Goal: Task Accomplishment & Management: Use online tool/utility

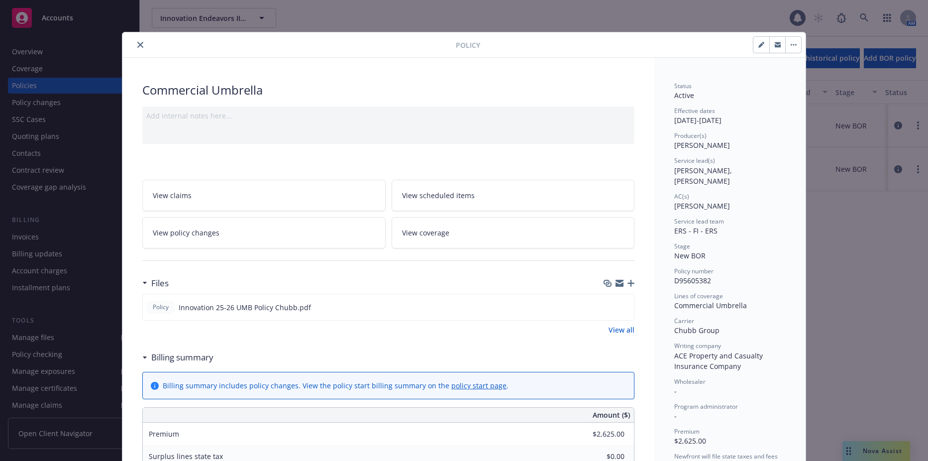
click at [137, 44] on icon "close" at bounding box center [140, 45] width 6 height 6
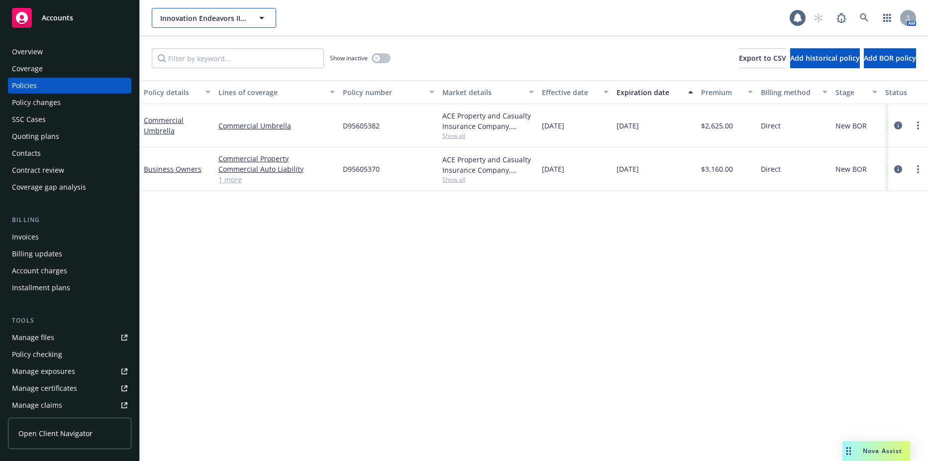
click at [214, 27] on button "Innovation Endeavors III Advisers, LLC" at bounding box center [214, 18] width 124 height 20
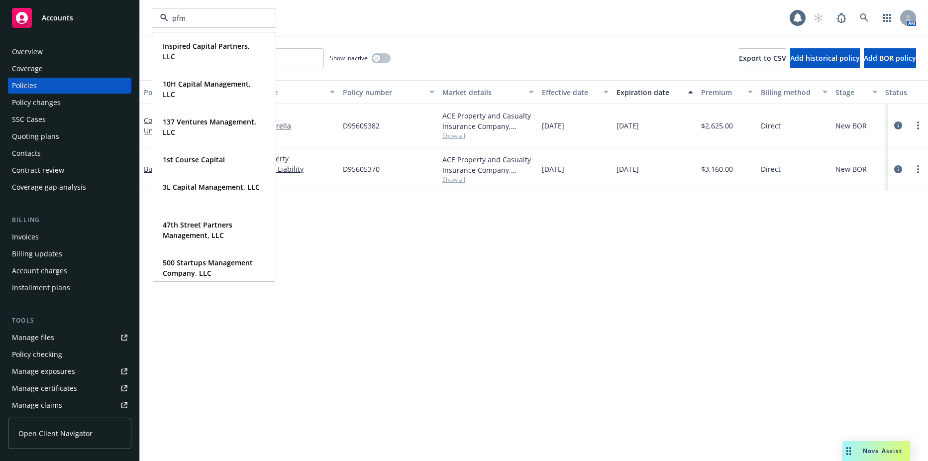
type input "pfm"
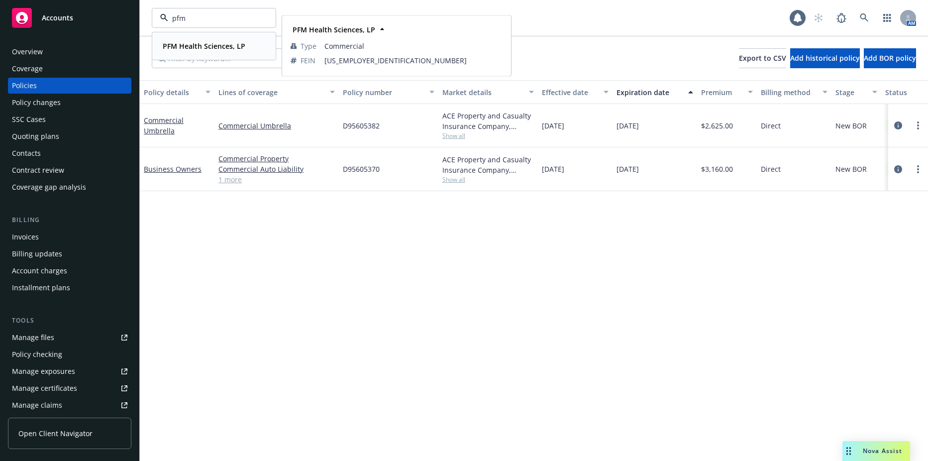
click at [206, 44] on strong "PFM Health Sciences, LP" at bounding box center [204, 45] width 83 height 9
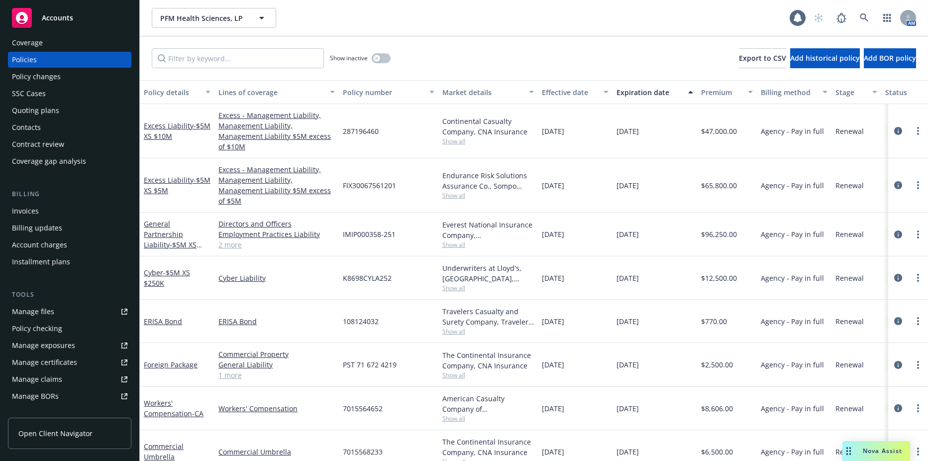
scroll to position [99, 0]
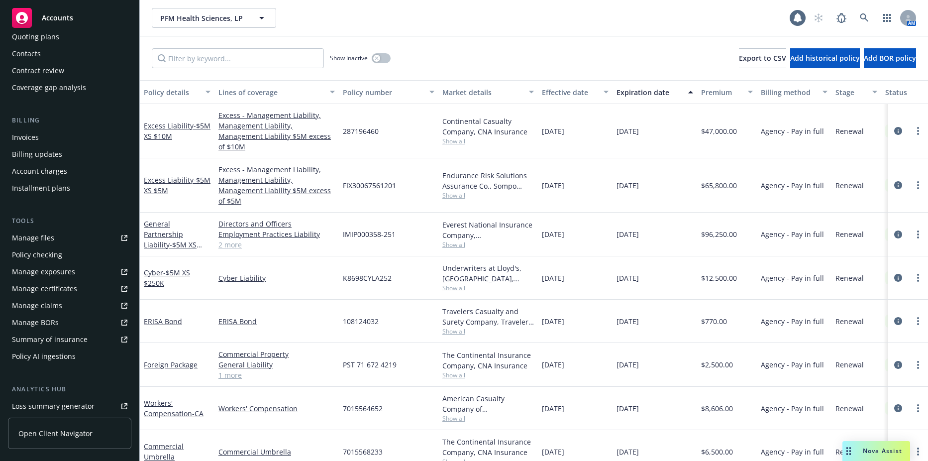
click at [68, 235] on link "Manage files" at bounding box center [69, 238] width 123 height 16
click at [174, 24] on button "PFM Health Sciences, LP" at bounding box center [214, 18] width 124 height 20
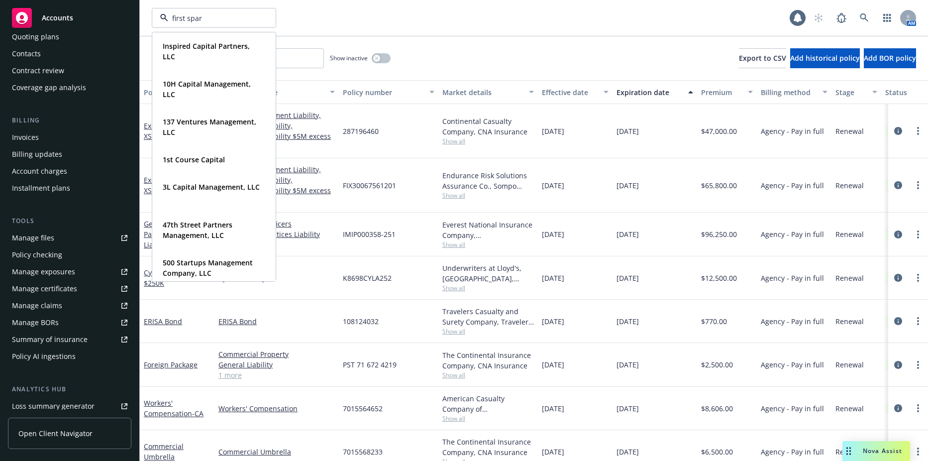
type input "first spark"
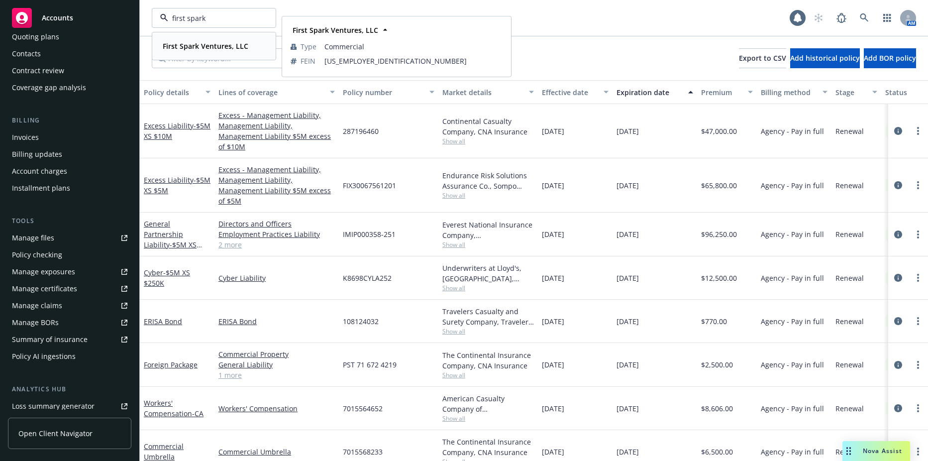
click at [183, 52] on div "First Spark Ventures, LLC" at bounding box center [205, 46] width 92 height 14
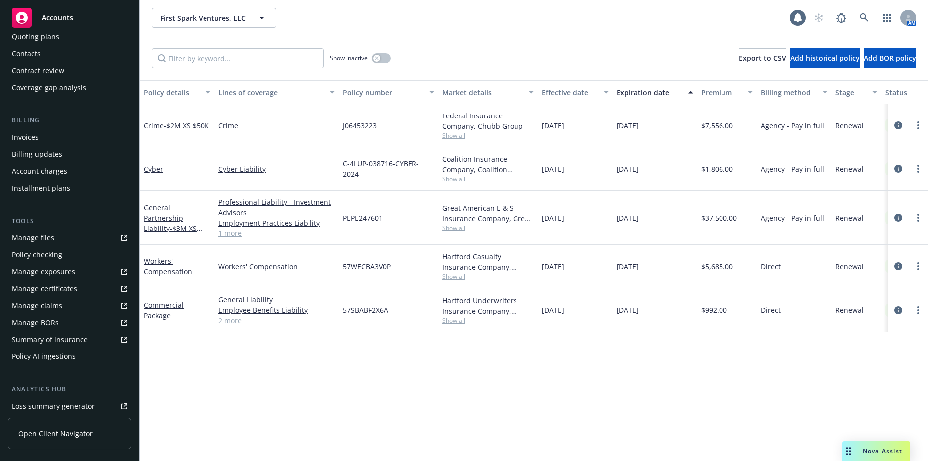
click at [457, 385] on div "Policy details Lines of coverage Policy number Market details Effective date Ex…" at bounding box center [534, 270] width 788 height 380
click at [919, 311] on link "more" at bounding box center [918, 310] width 12 height 12
click at [885, 179] on link "Renew with incumbent" at bounding box center [868, 178] width 117 height 20
select select "12"
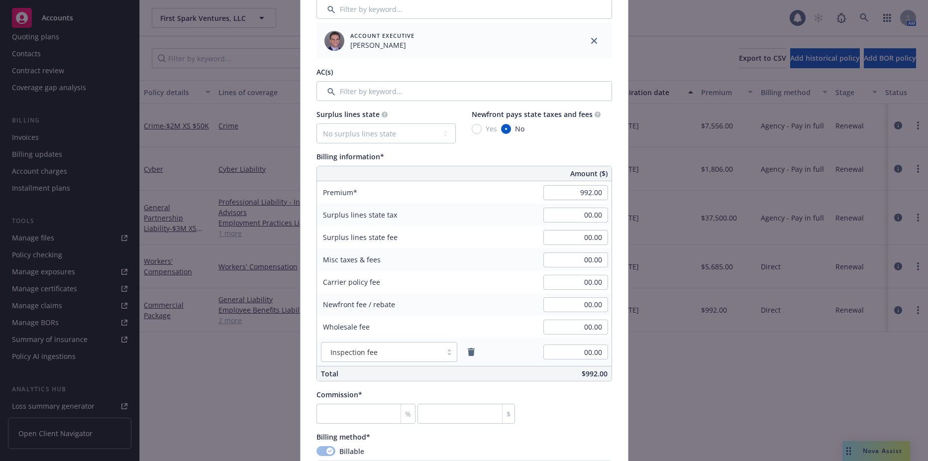
scroll to position [448, 0]
click at [574, 196] on input "992.00" at bounding box center [575, 192] width 65 height 15
click at [578, 204] on div "00.00" at bounding box center [576, 214] width 72 height 22
type input "1,034.00"
click at [328, 415] on input "number" at bounding box center [365, 413] width 99 height 20
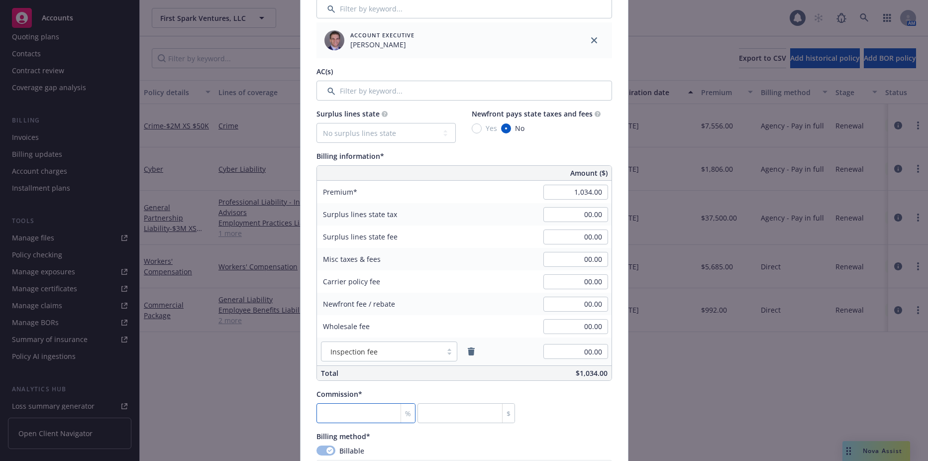
type input "1"
type input "10.34"
type input "15"
type input "155.1"
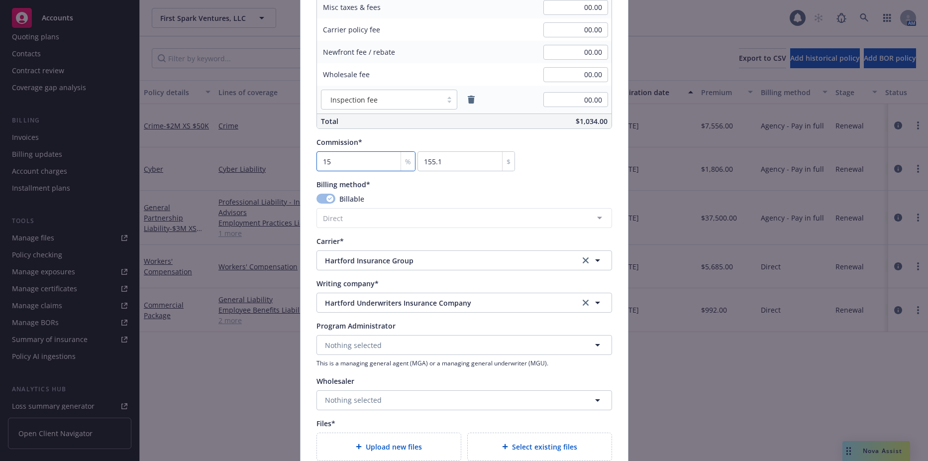
scroll to position [746, 0]
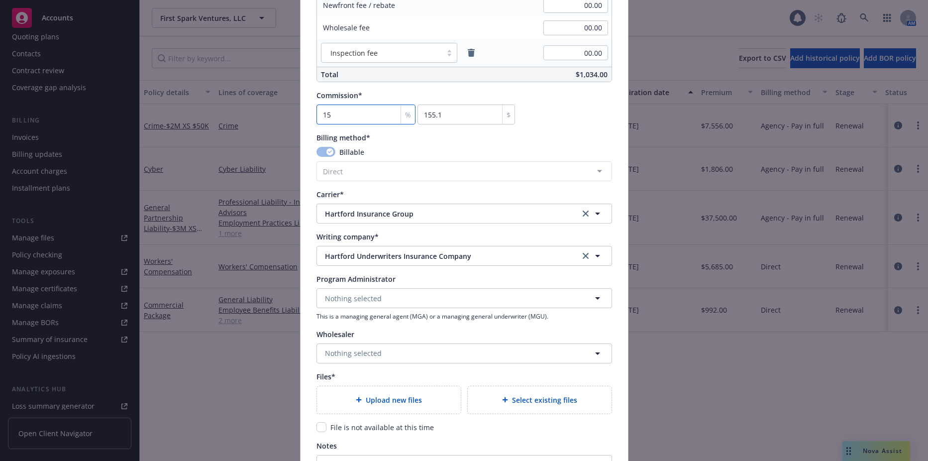
type input "15"
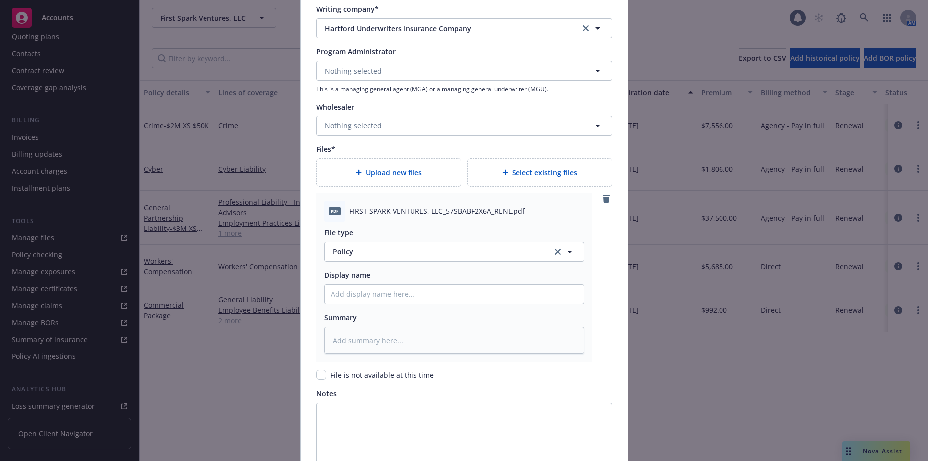
scroll to position [995, 0]
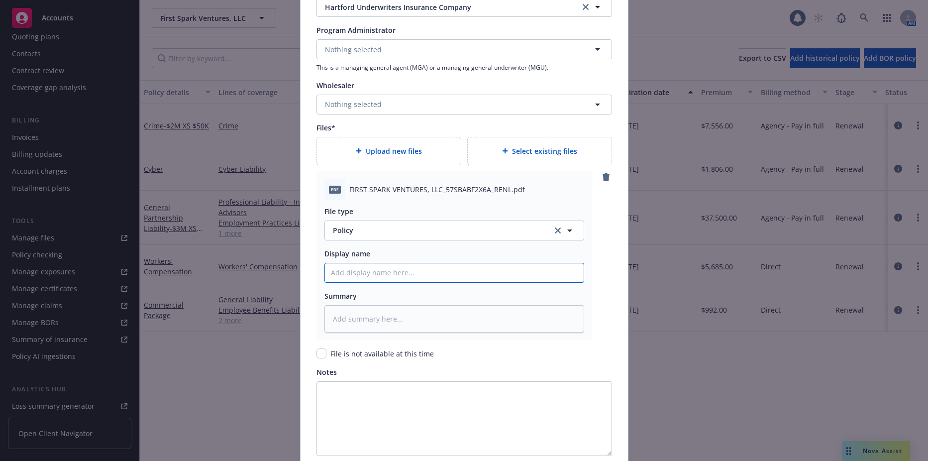
click at [381, 270] on input "Policy display name" at bounding box center [454, 272] width 259 height 19
type textarea "x"
type input "2"
type textarea "x"
type input "25"
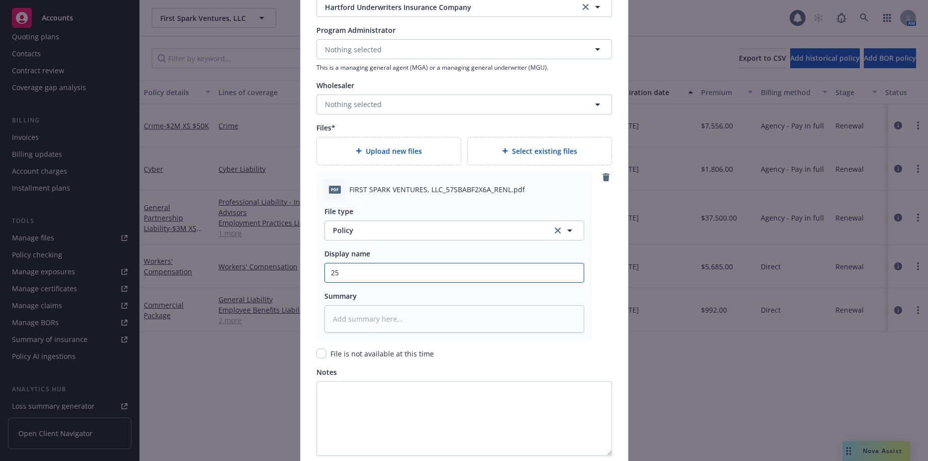
type textarea "x"
type input "252"
type textarea "x"
type input "25"
type textarea "x"
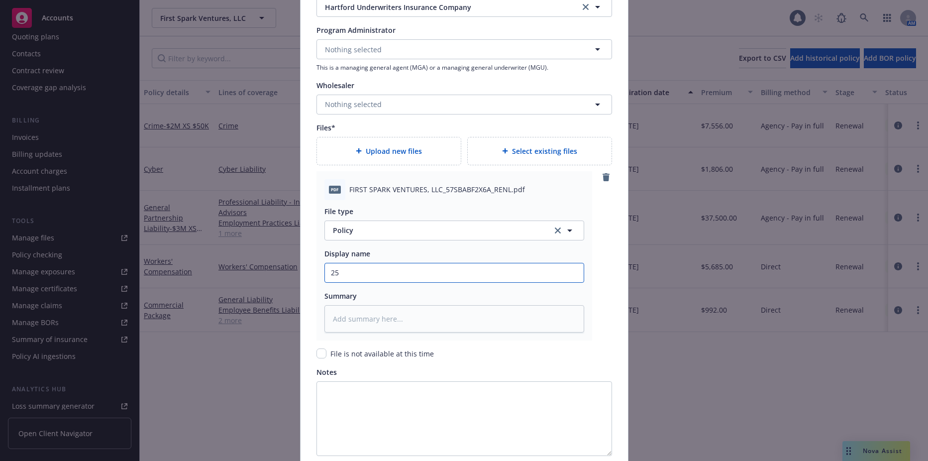
type input "25-"
type textarea "x"
type input "25-2"
type textarea "x"
type input "25-26"
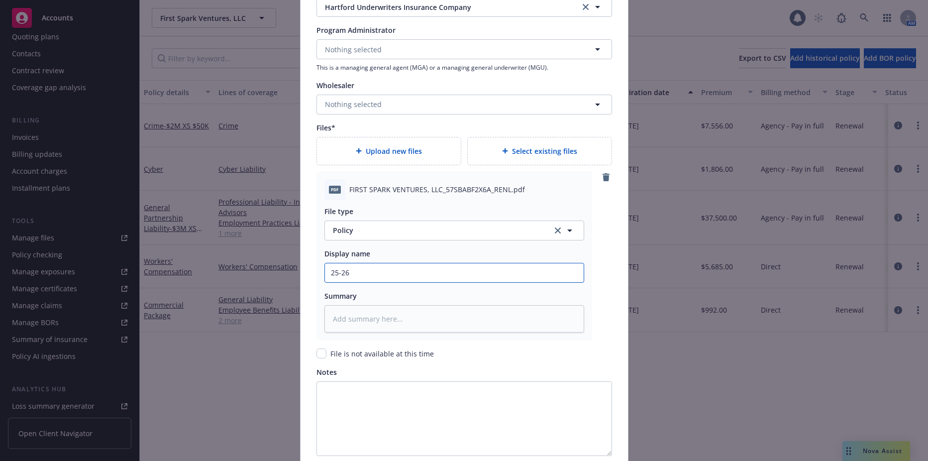
type textarea "x"
type input "25-26"
type textarea "x"
type input "25-26 B"
type textarea "x"
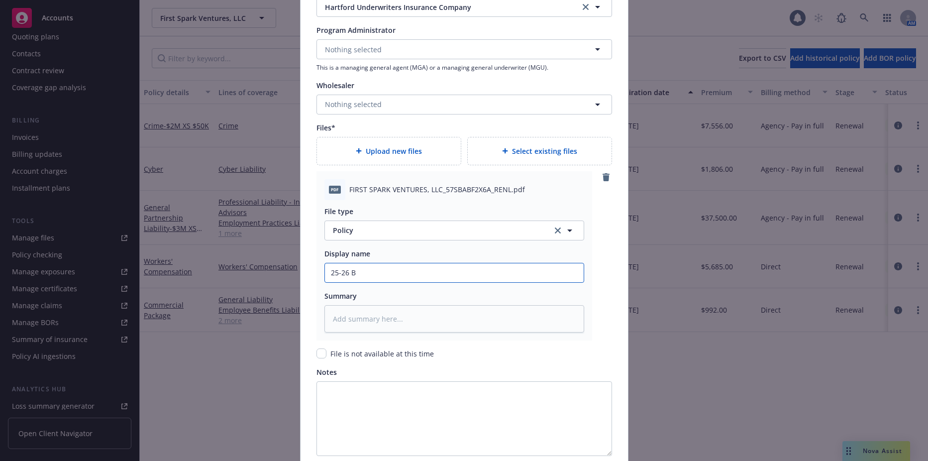
type input "25-26 BO"
type textarea "x"
type input "25-26 BOP"
type textarea "x"
type input "25-26 BOP"
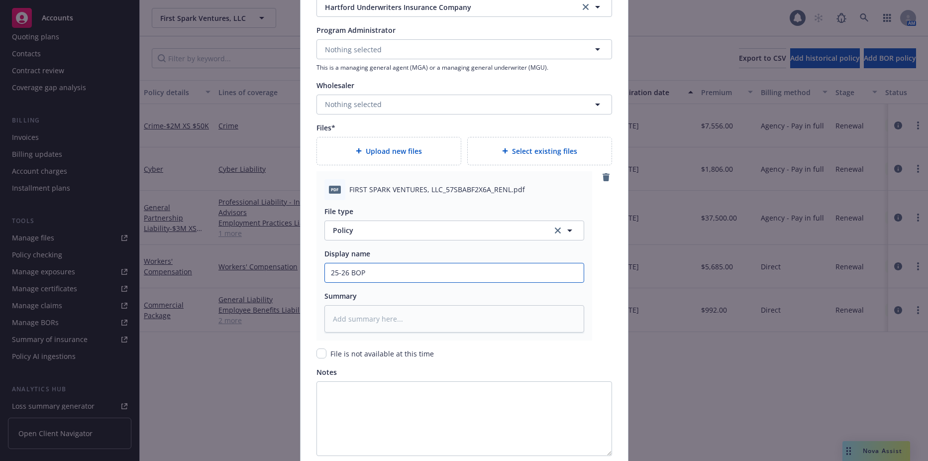
type textarea "x"
type input "25-26 BOP P"
type textarea "x"
type input "25-26 BOP Po"
type textarea "x"
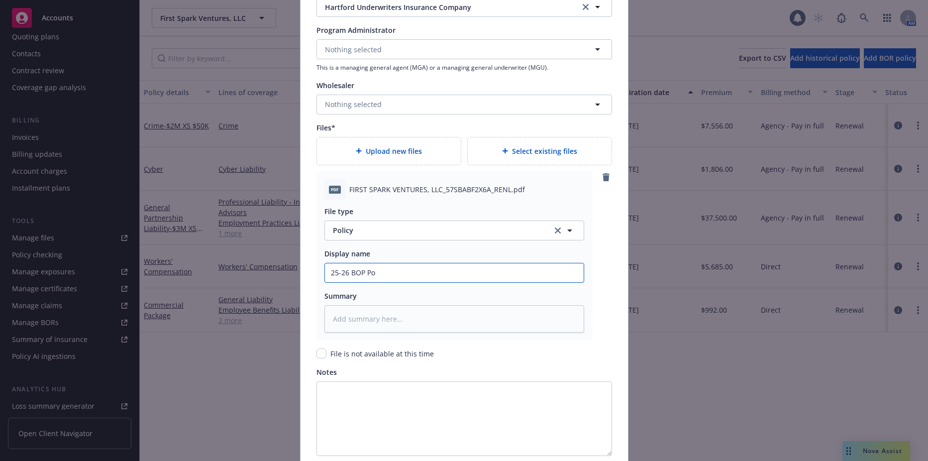
type input "25-26 BOP Pol"
type textarea "x"
type input "25-26 BOP Polic"
type textarea "x"
type input "25-26 BOP Policy"
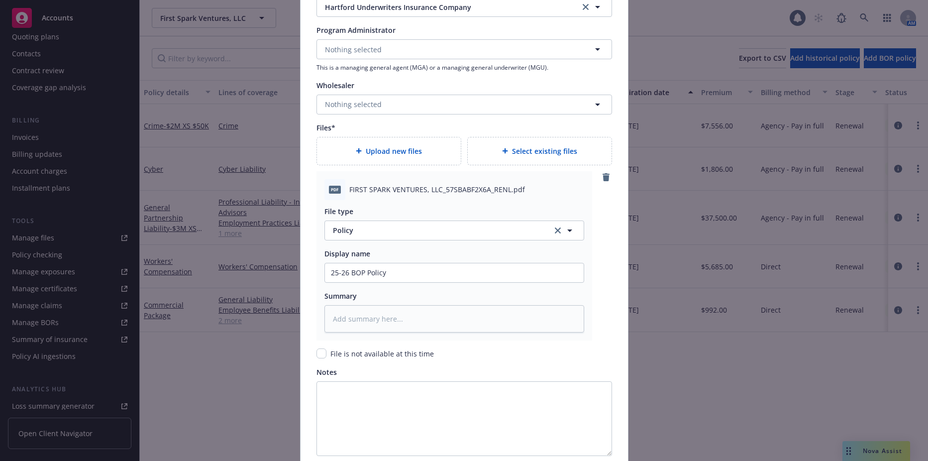
click at [390, 255] on div "Display name" at bounding box center [454, 253] width 260 height 10
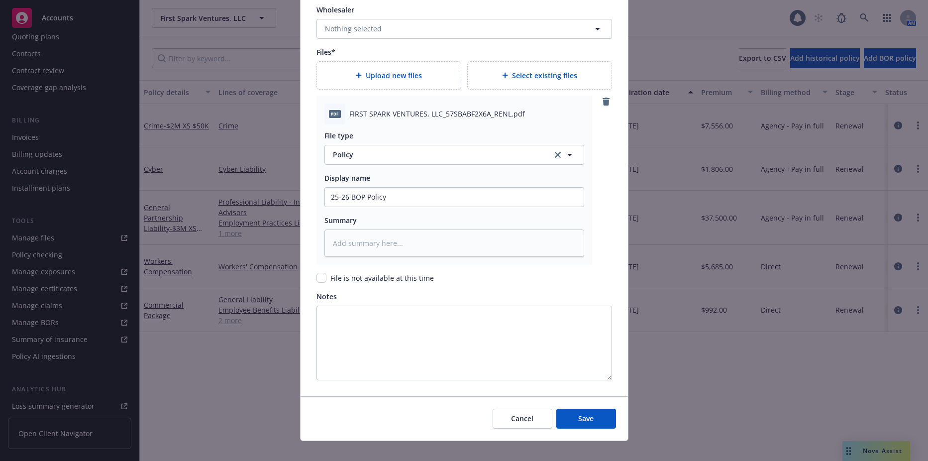
scroll to position [1082, 0]
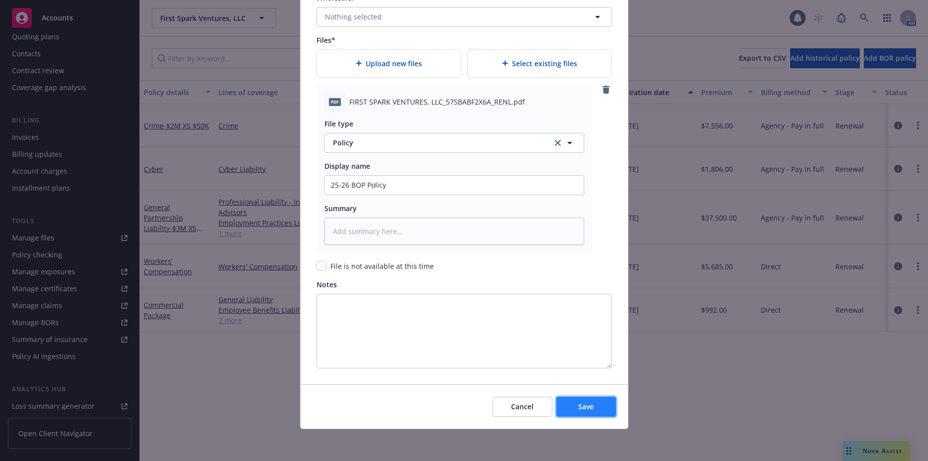
click at [578, 410] on span "Save" at bounding box center [585, 405] width 15 height 9
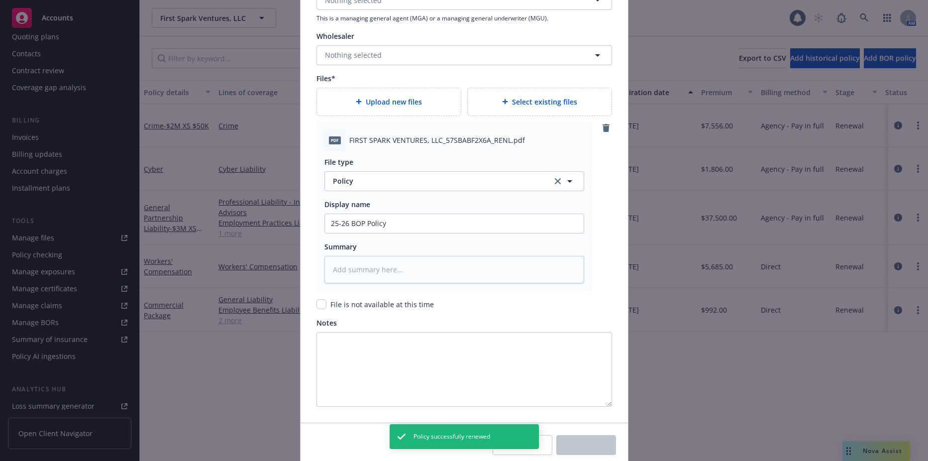
scroll to position [1032, 0]
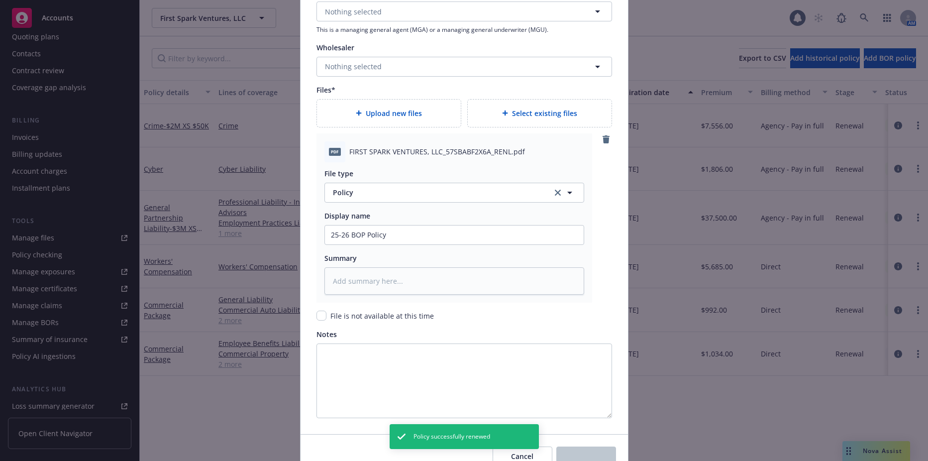
type textarea "x"
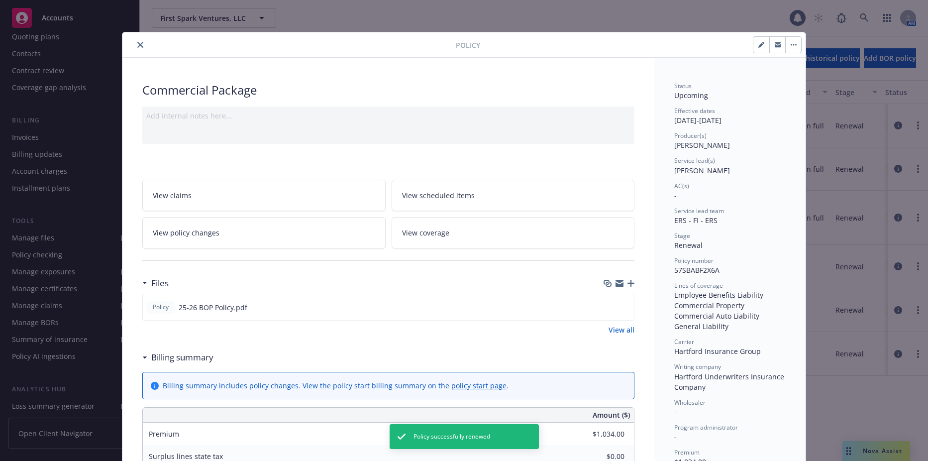
click at [137, 49] on button "close" at bounding box center [140, 45] width 12 height 12
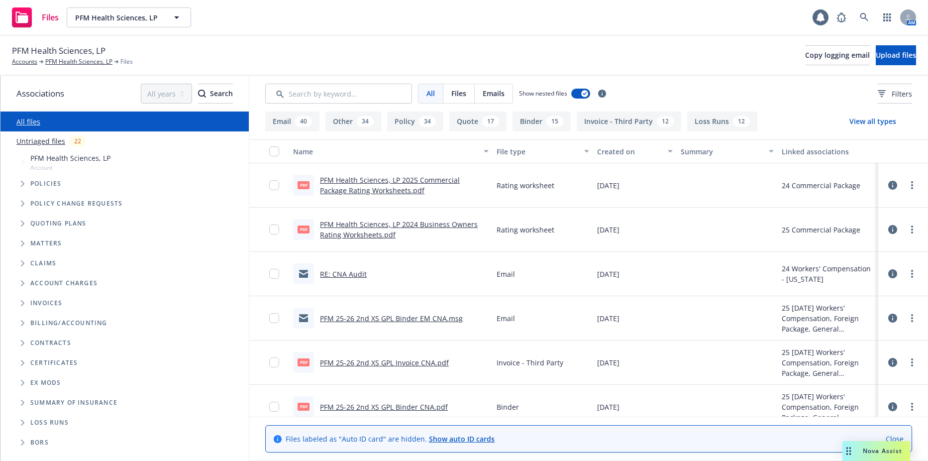
click at [25, 188] on span "Tree Example" at bounding box center [22, 184] width 16 height 16
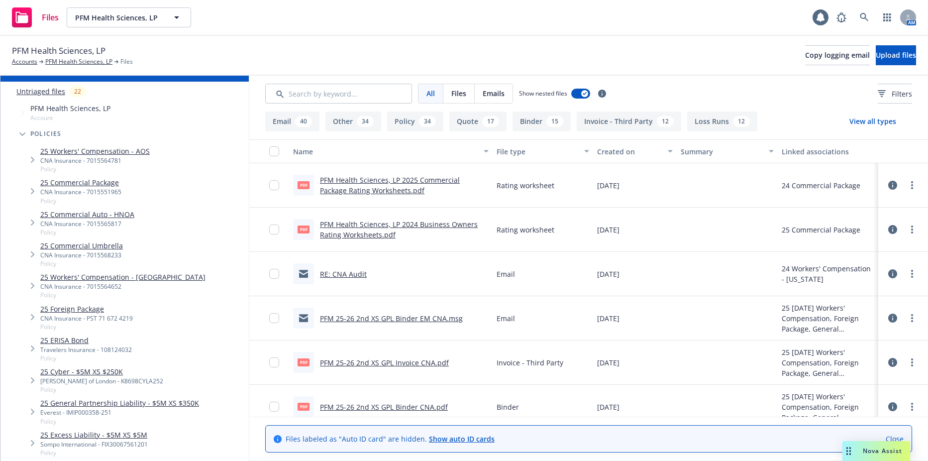
scroll to position [149, 0]
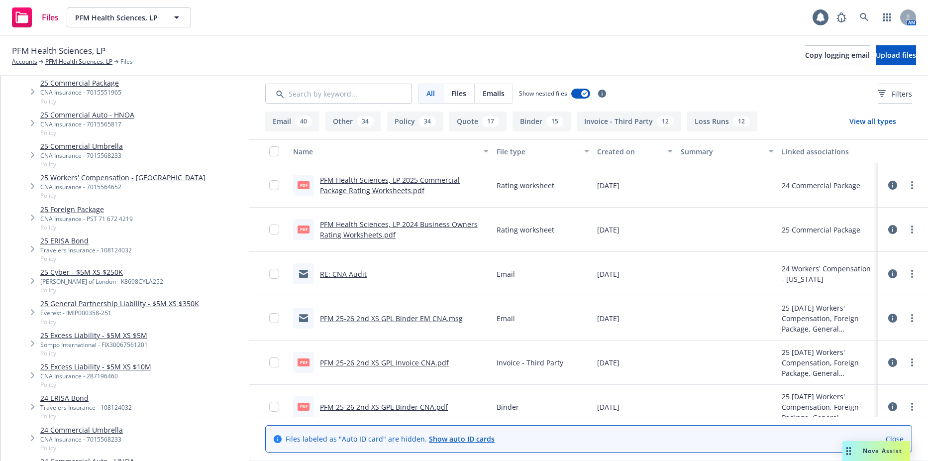
click at [169, 303] on link "25 General Partnership Liability - $5M XS $350K" at bounding box center [119, 303] width 159 height 10
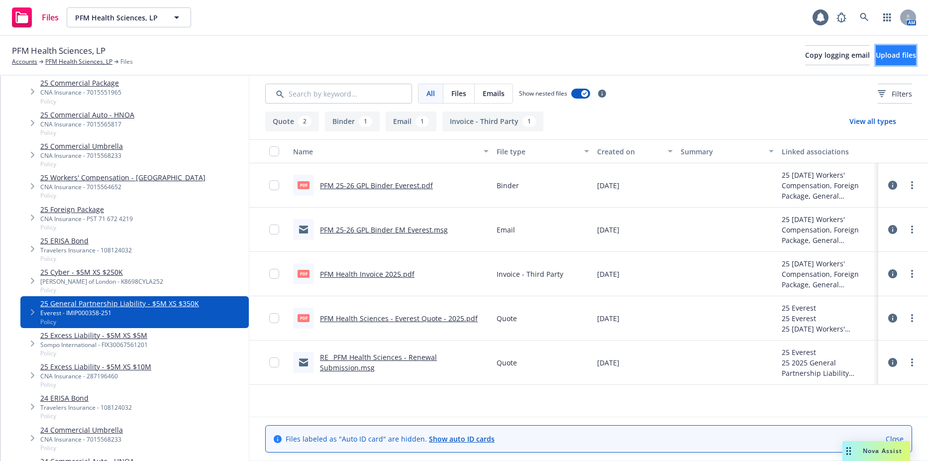
click at [875, 52] on span "Upload files" at bounding box center [895, 54] width 40 height 9
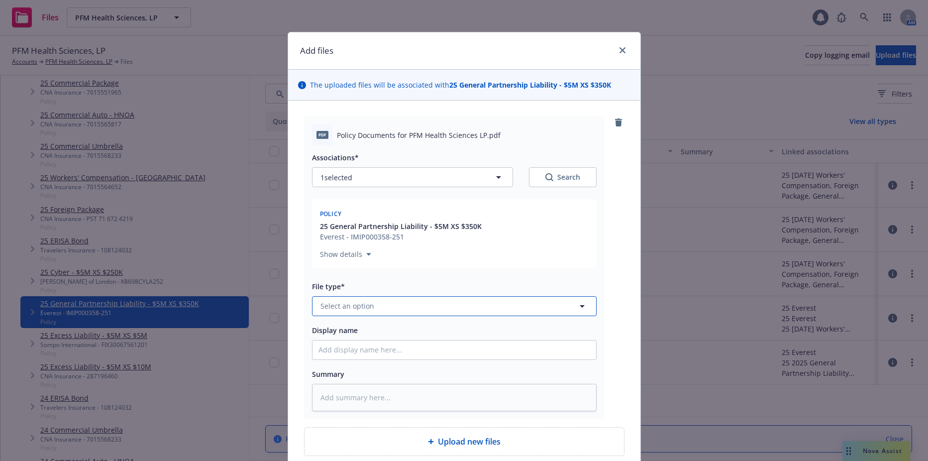
click at [380, 312] on button "Select an option" at bounding box center [454, 306] width 284 height 20
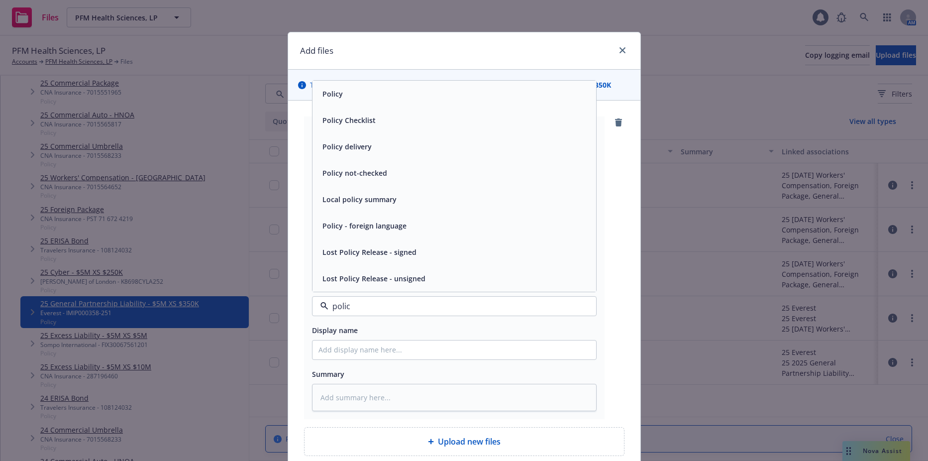
type input "policy"
click at [327, 90] on span "Policy" at bounding box center [332, 94] width 20 height 10
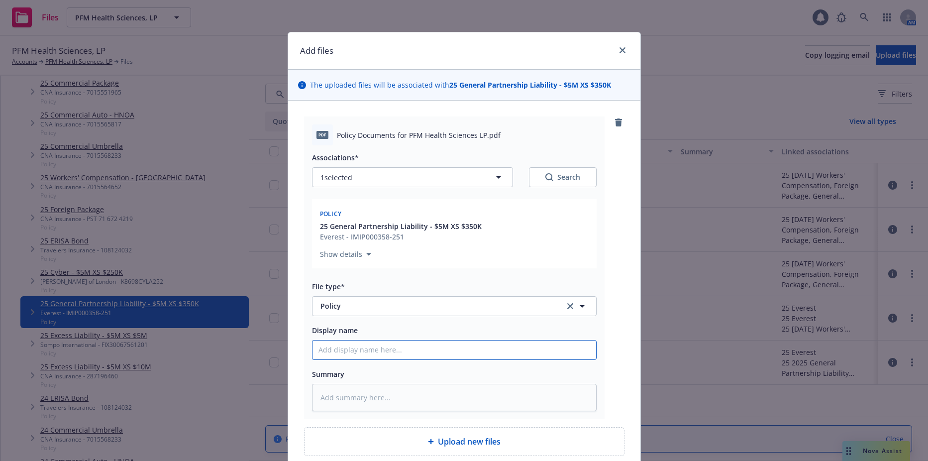
click at [374, 349] on input "Display name" at bounding box center [453, 349] width 283 height 19
type textarea "x"
type input "2"
type textarea "x"
type input "25"
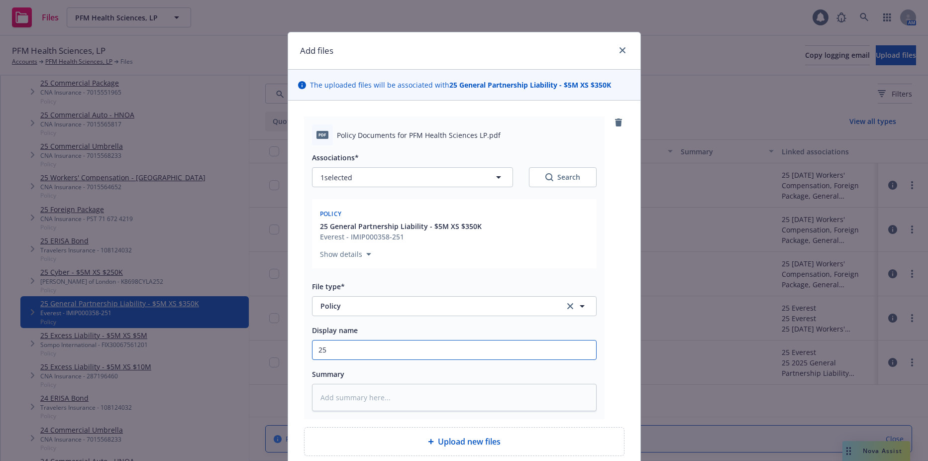
type textarea "x"
type input "25-"
type textarea "x"
type input "25-2"
type textarea "x"
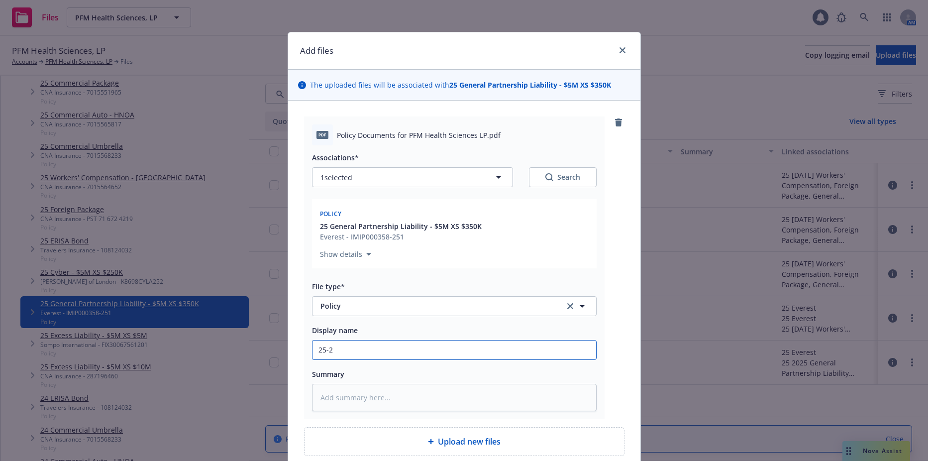
type input "25-26"
type textarea "x"
type input "25-26"
type textarea "x"
type input "25-26 G"
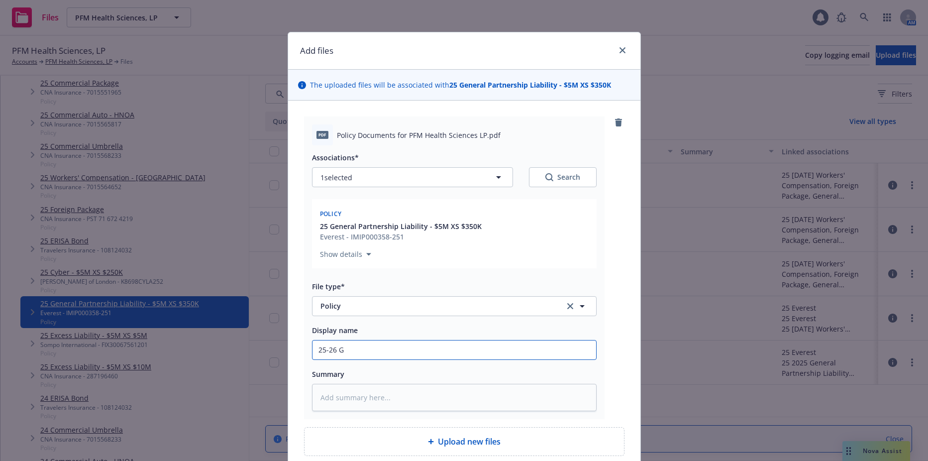
type textarea "x"
type input "25-26 GP"
type textarea "x"
type input "25-26 GPL"
type textarea "x"
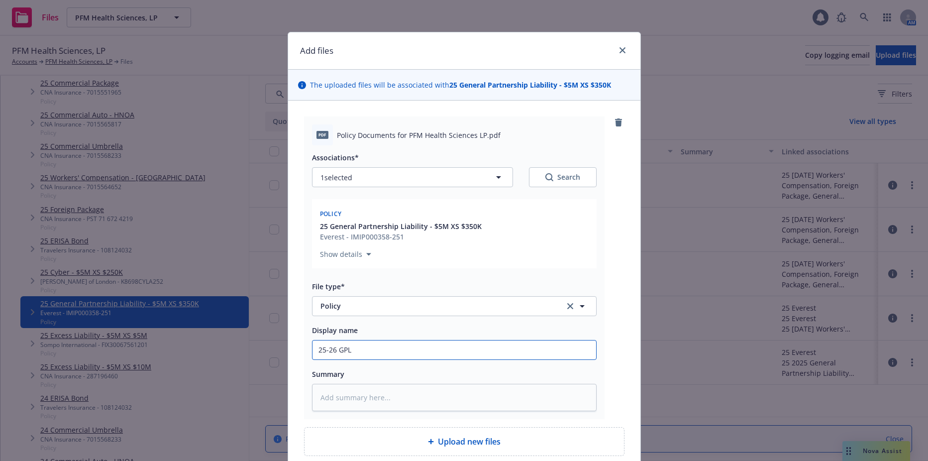
type input "25-26 GPL"
type textarea "x"
type input "25-26 GPL P"
type textarea "x"
type input "25-26 GPL Po"
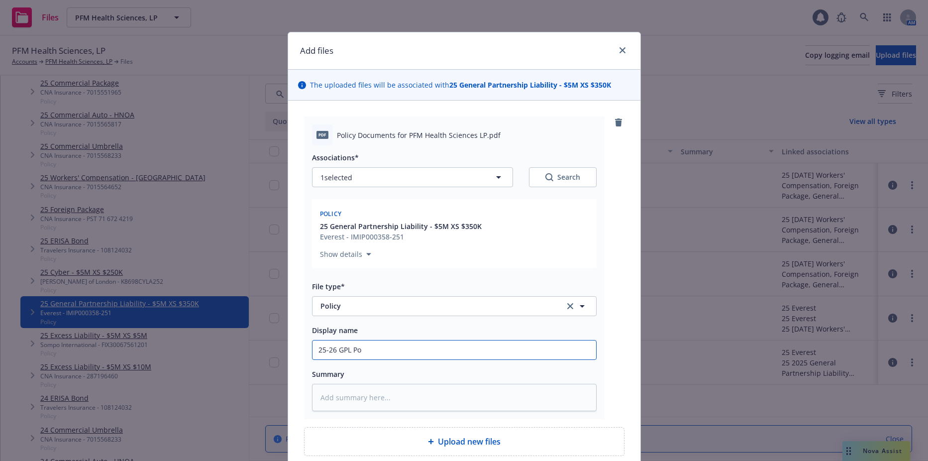
type textarea "x"
type input "25-26 GPL Pol"
type textarea "x"
type input "25-26 GPL Polc"
type textarea "x"
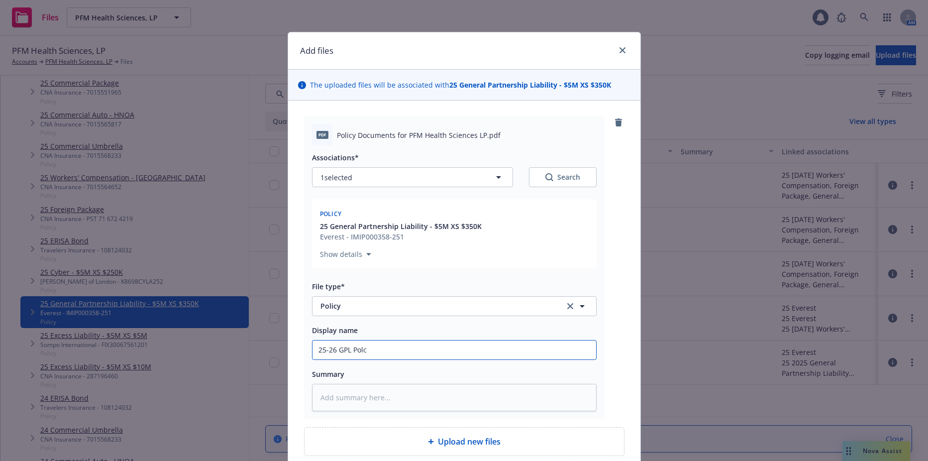
type input "25-26 GPL Polcy"
type textarea "x"
type input "25-26 GPL Polc"
type textarea "x"
type input "25-26 GPL Pol"
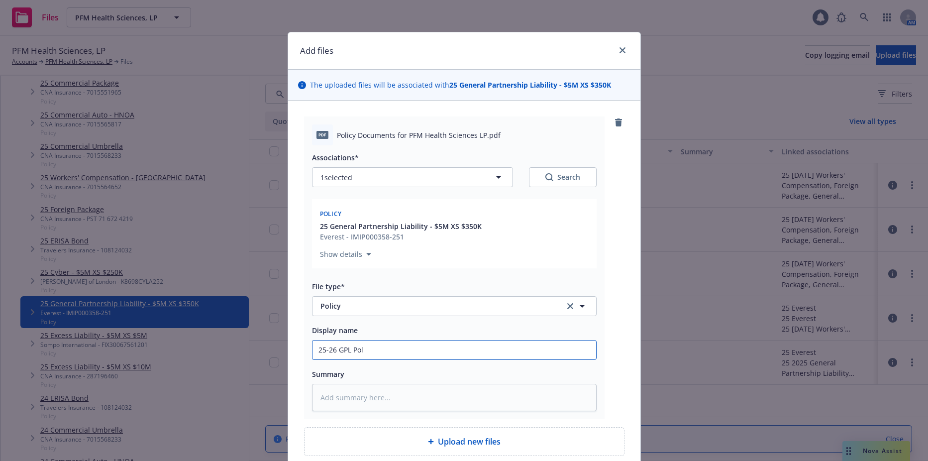
type textarea "x"
type input "25-26 GPL Poli"
type textarea "x"
type input "25-26 GPL Polic"
type textarea "x"
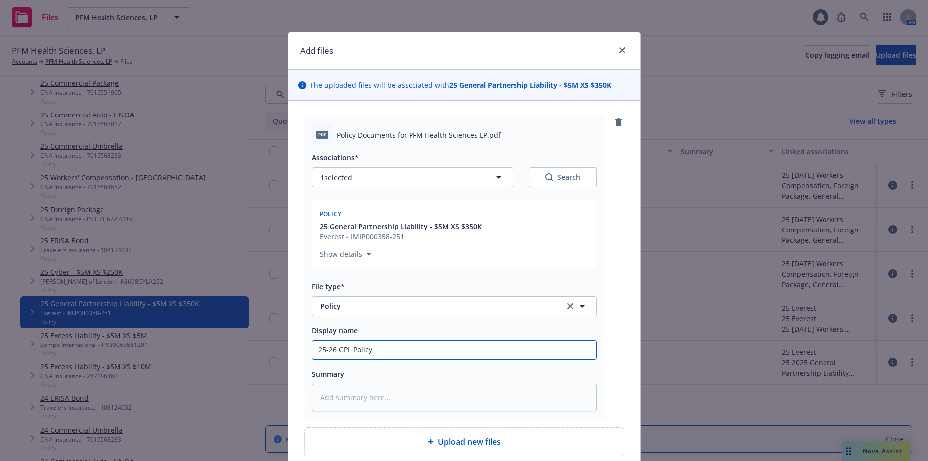
click at [381, 344] on input "25-26 GPL Policy" at bounding box center [453, 349] width 283 height 19
type input "25-26 GPL Policy"
click at [510, 318] on div "Associations* 1 selected Search Policy 25 General Partnership Liability - $5M X…" at bounding box center [454, 278] width 284 height 266
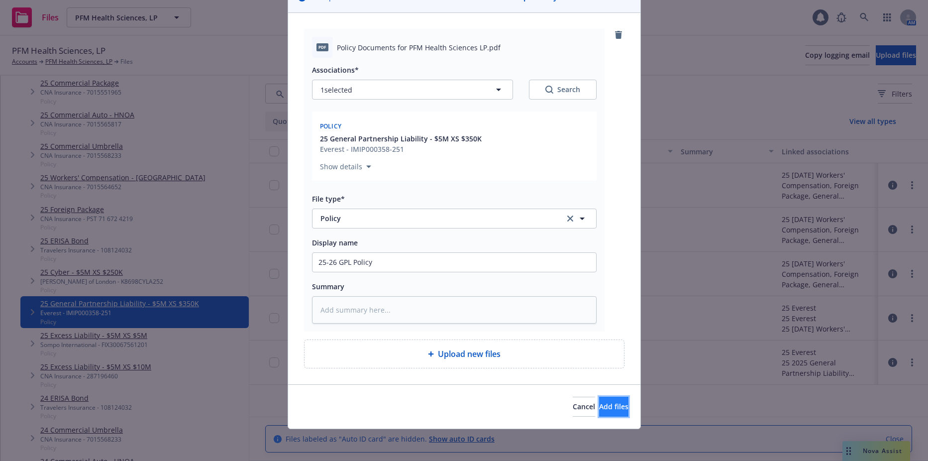
click at [599, 407] on span "Add files" at bounding box center [613, 405] width 29 height 9
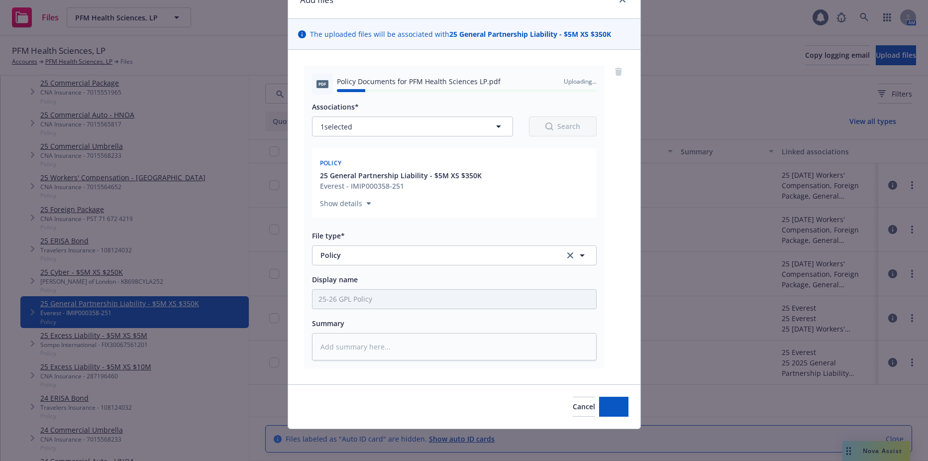
type textarea "x"
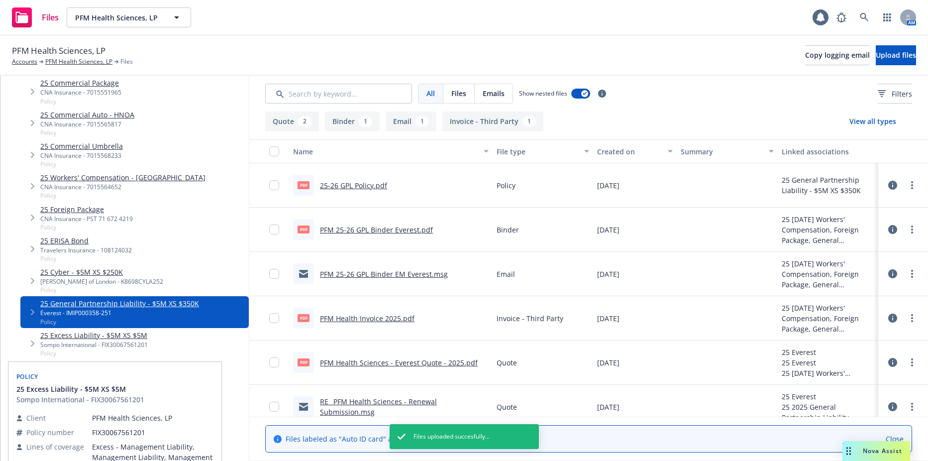
click at [107, 337] on link "25 Excess Liability - $5M XS $5M" at bounding box center [93, 335] width 107 height 10
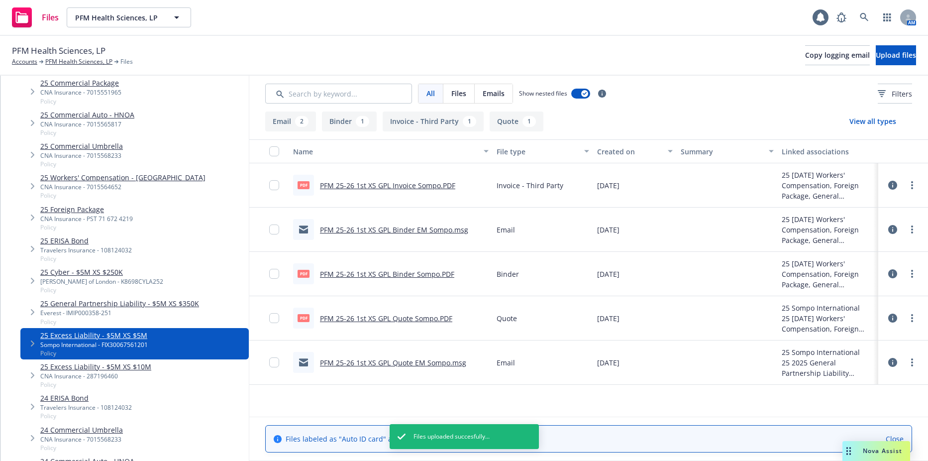
click at [387, 228] on link "PFM 25-26 1st XS GPL Binder EM Sompo.msg" at bounding box center [394, 229] width 148 height 9
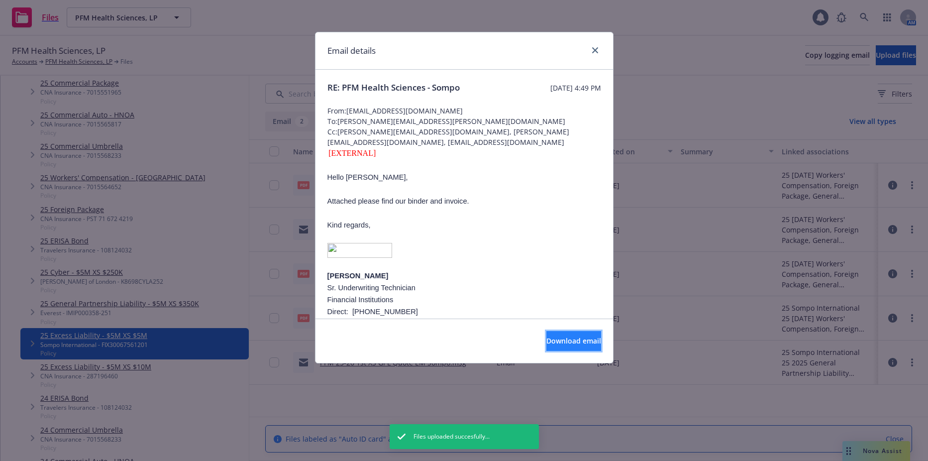
click at [566, 338] on span "Download email" at bounding box center [573, 340] width 55 height 9
click at [367, 183] on p "Hello Eddy," at bounding box center [464, 177] width 274 height 12
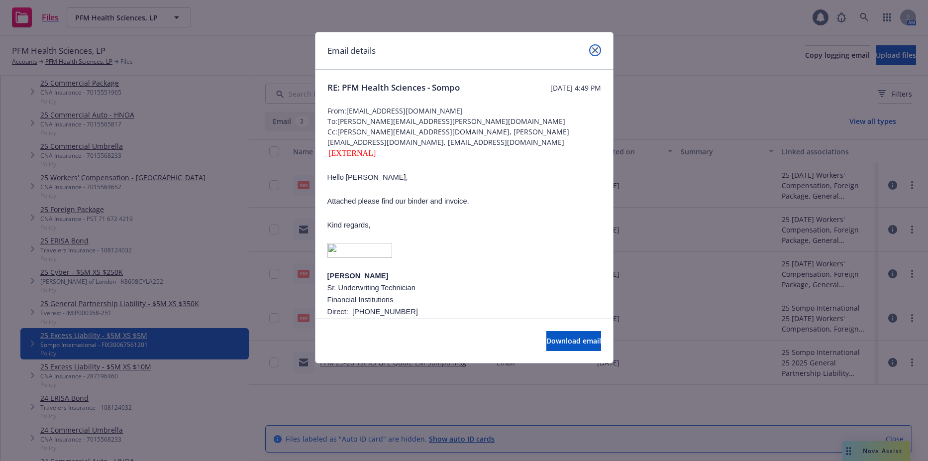
click at [598, 46] on link "close" at bounding box center [595, 50] width 12 height 12
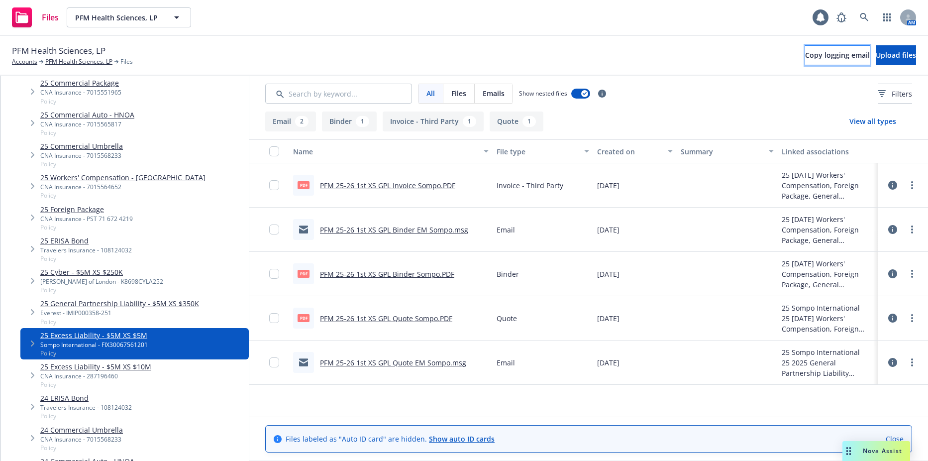
click at [805, 46] on button "Copy logging email" at bounding box center [837, 55] width 65 height 20
click at [135, 21] on span "PFM Health Sciences, LP" at bounding box center [118, 17] width 86 height 10
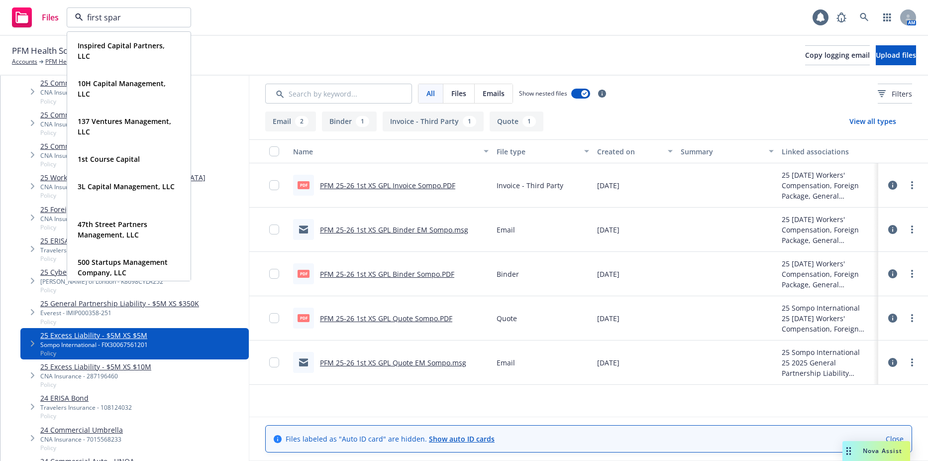
type input "first spark"
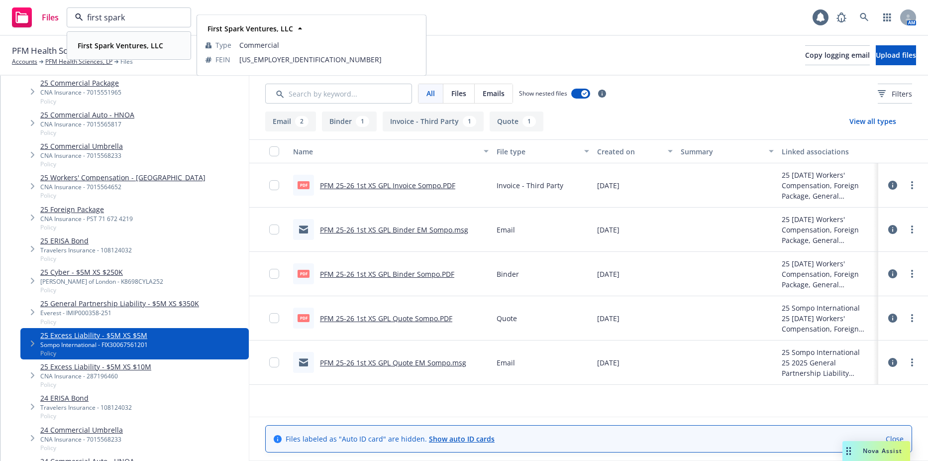
click at [109, 43] on strong "First Spark Ventures, LLC" at bounding box center [121, 45] width 86 height 9
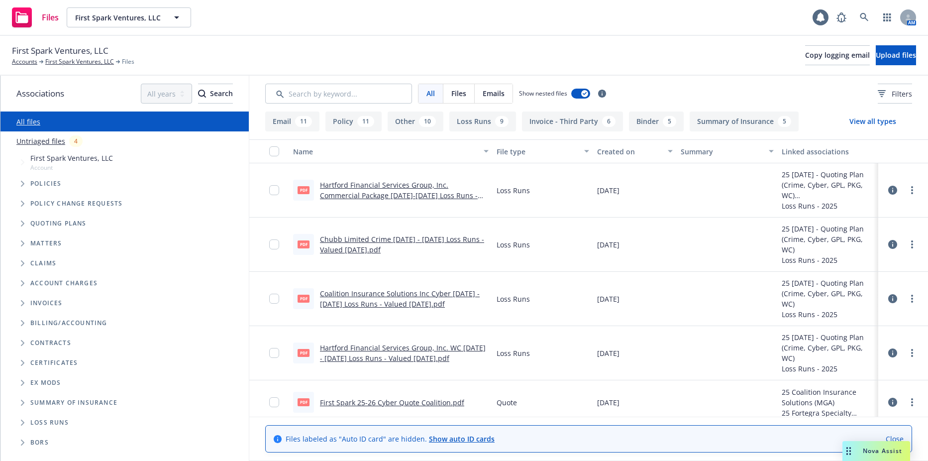
click at [21, 185] on icon "Tree Example" at bounding box center [23, 184] width 4 height 6
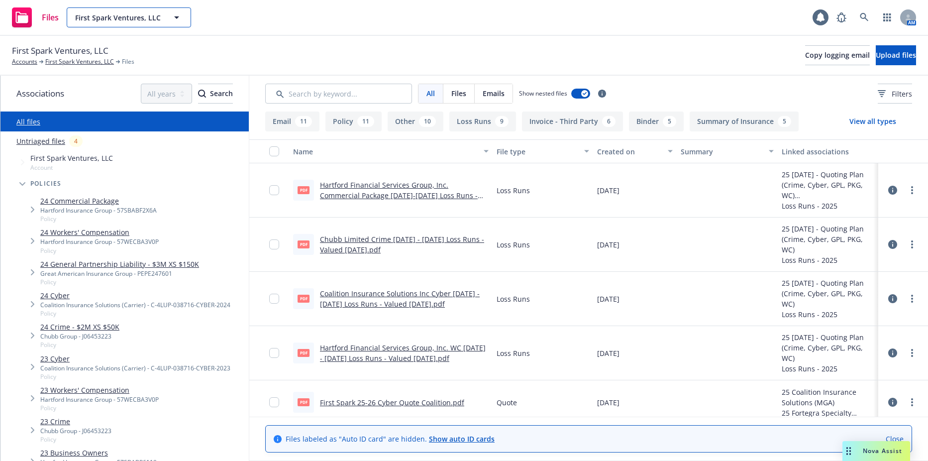
click at [186, 23] on button "First Spark Ventures, LLC" at bounding box center [129, 17] width 124 height 20
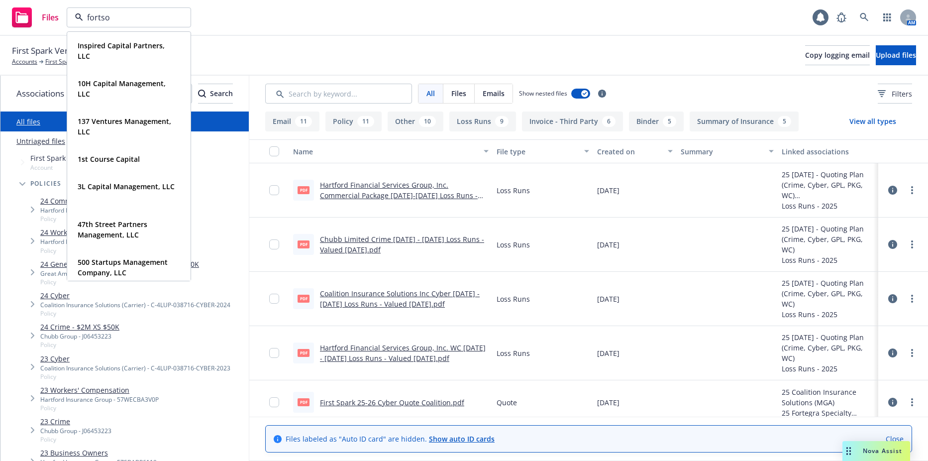
type input "fortson"
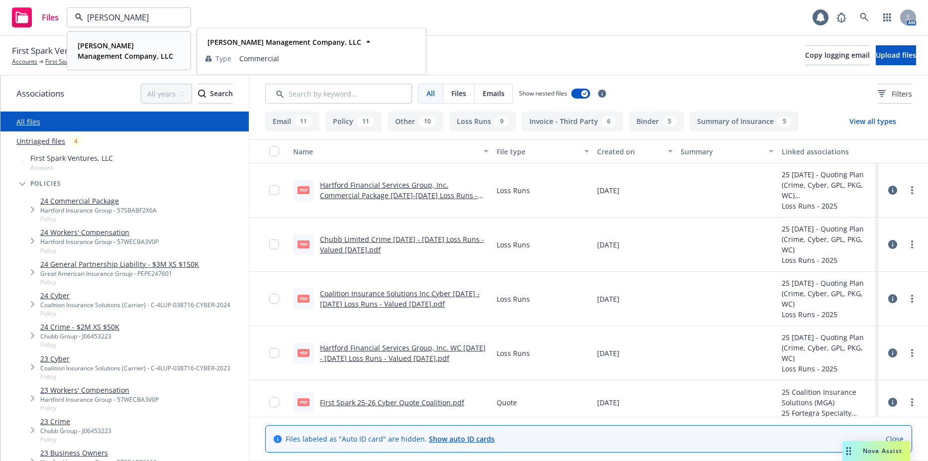
click at [102, 56] on strong "Fortson Management Company, LLC" at bounding box center [125, 51] width 95 height 20
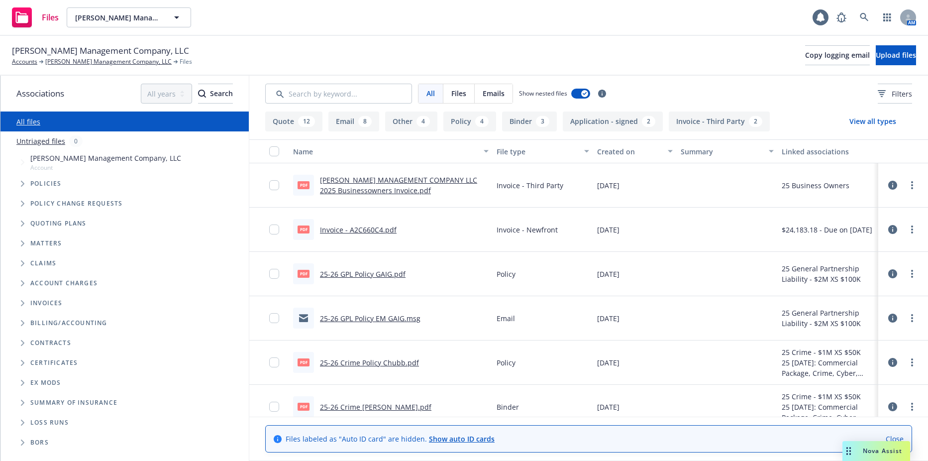
click at [19, 225] on span "Tree Example" at bounding box center [22, 223] width 16 height 16
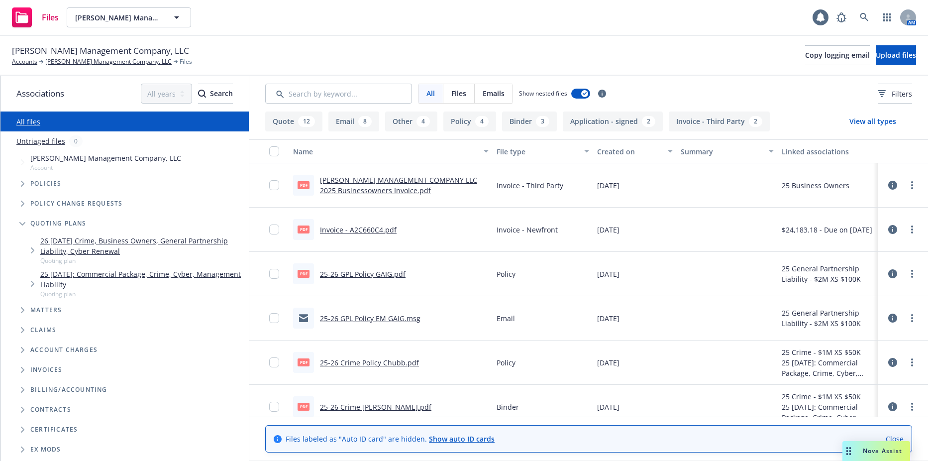
click at [69, 244] on link "26 01/16/26 Crime, Business Owners, General Partnership Liability, Cyber Renewal" at bounding box center [142, 245] width 204 height 21
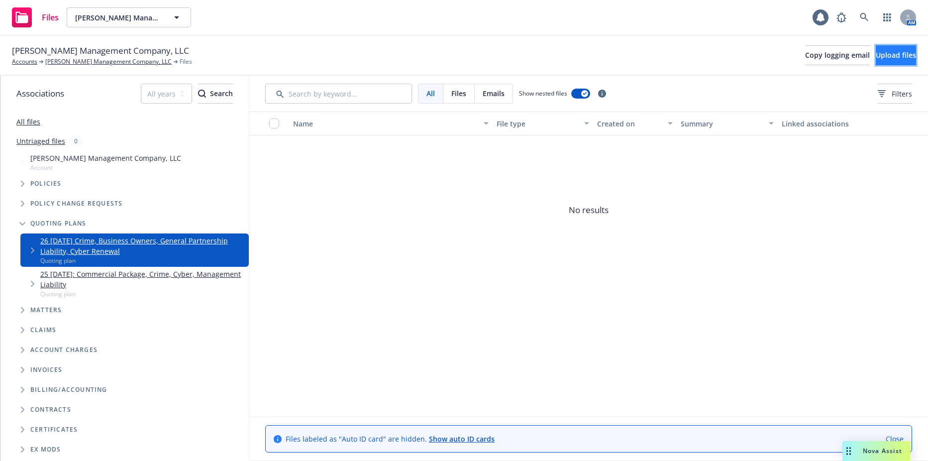
click at [875, 62] on button "Upload files" at bounding box center [895, 55] width 40 height 20
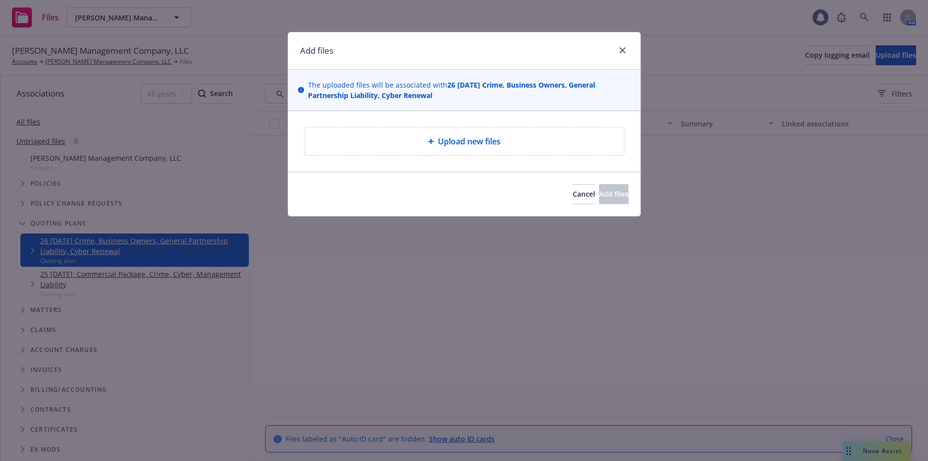
type textarea "x"
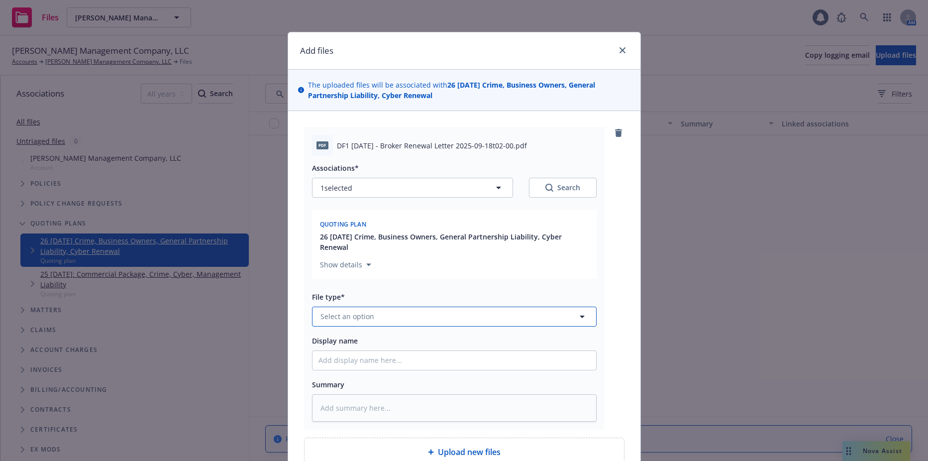
click at [342, 322] on button "Select an option" at bounding box center [454, 316] width 284 height 20
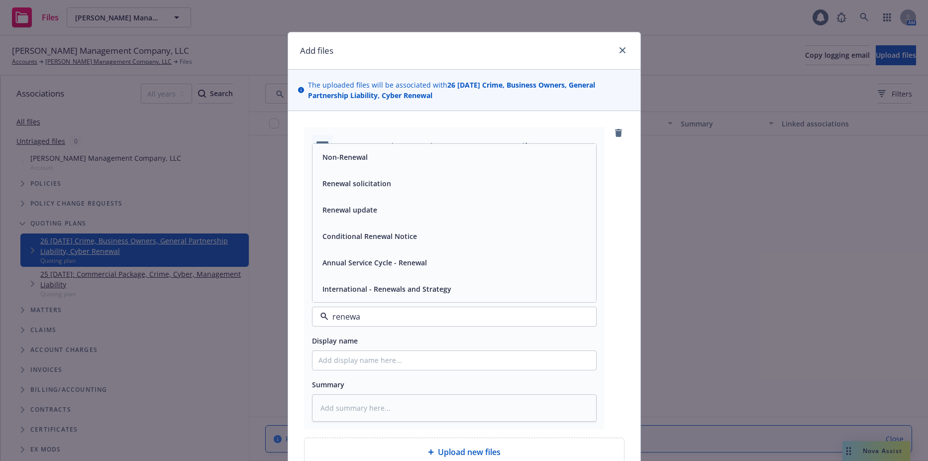
type input "renewal"
click at [357, 188] on div "Renewal solicitation" at bounding box center [355, 183] width 75 height 14
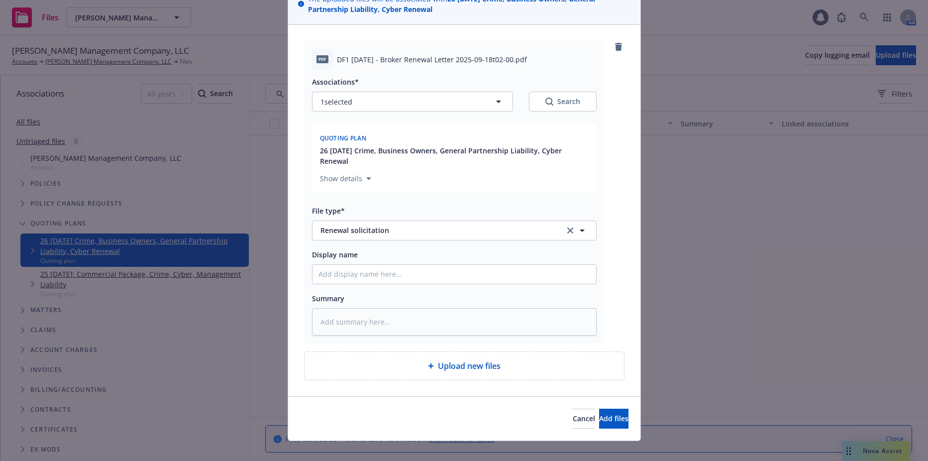
scroll to position [98, 0]
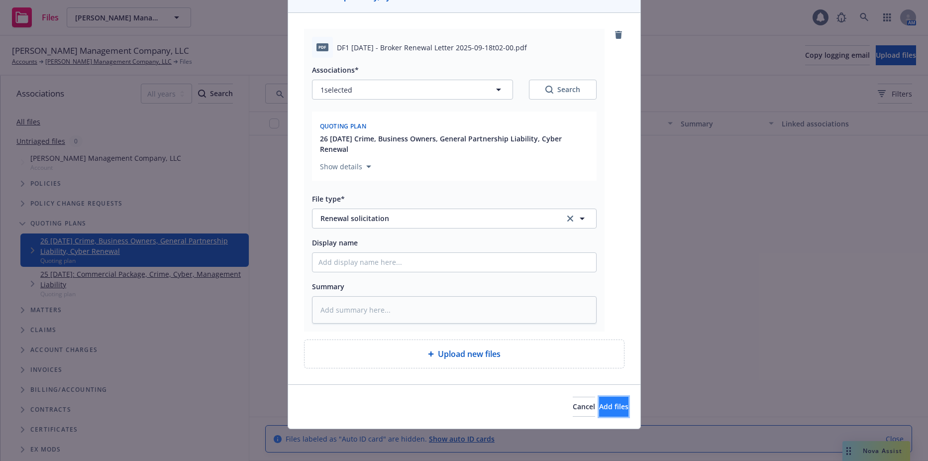
click at [599, 400] on button "Add files" at bounding box center [613, 406] width 29 height 20
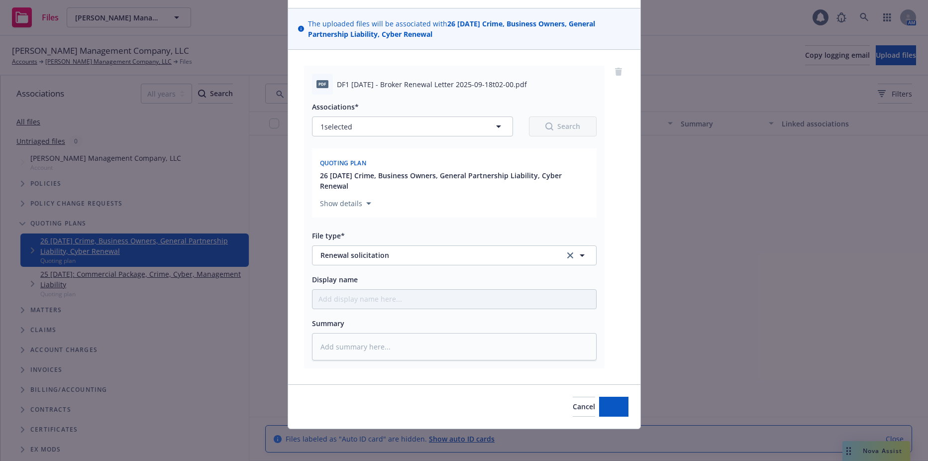
scroll to position [61, 0]
type textarea "x"
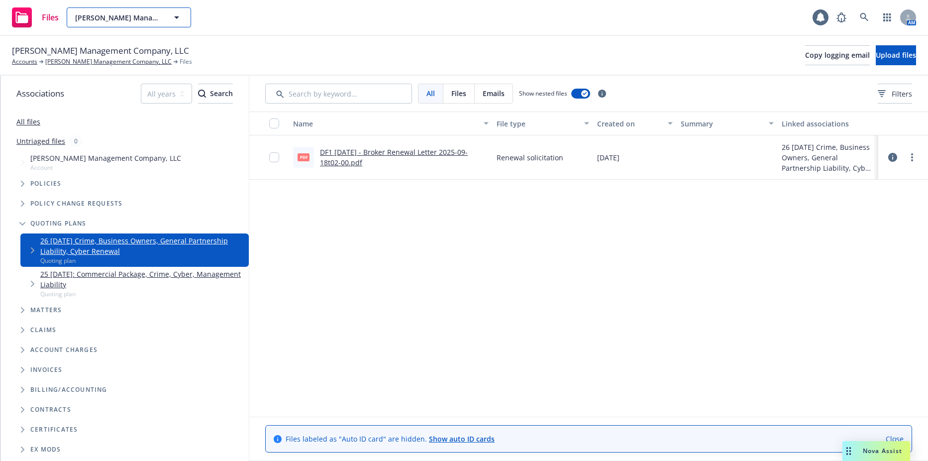
click at [159, 18] on span "Fortson Management Company, LLC" at bounding box center [118, 17] width 86 height 10
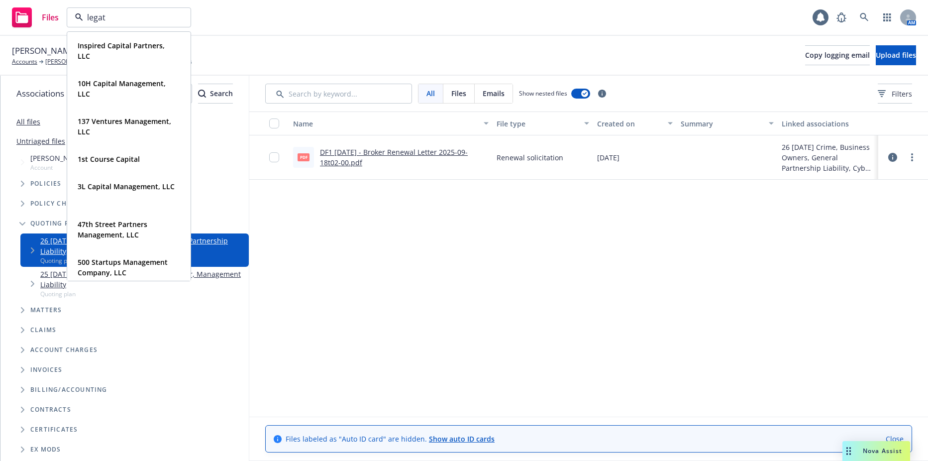
type input "legato"
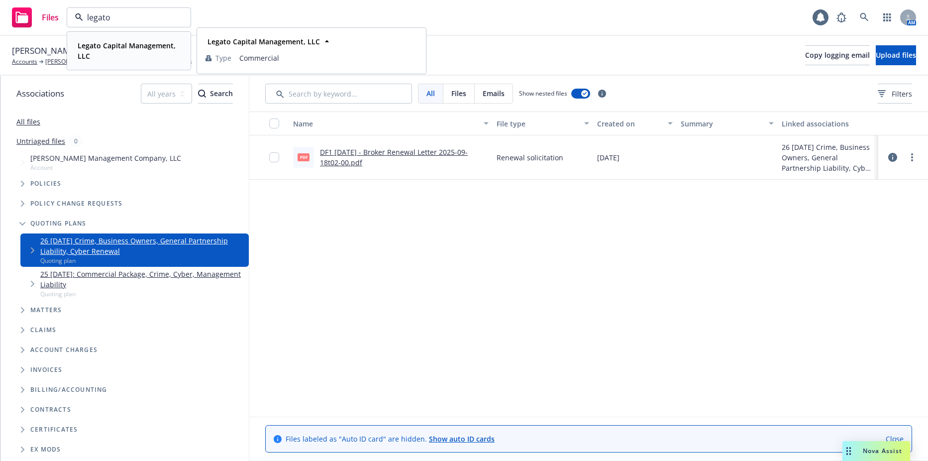
click at [122, 47] on strong "Legato Capital Management, LLC" at bounding box center [127, 51] width 98 height 20
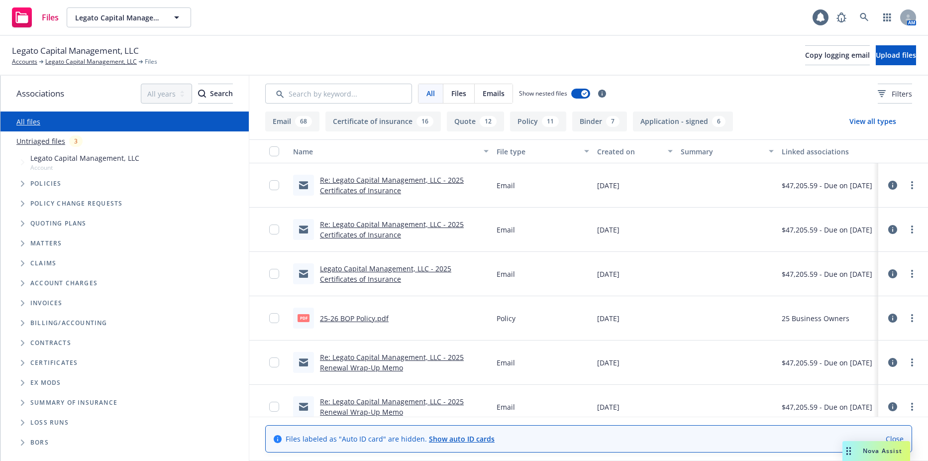
click at [25, 182] on span "Tree Example" at bounding box center [22, 184] width 16 height 16
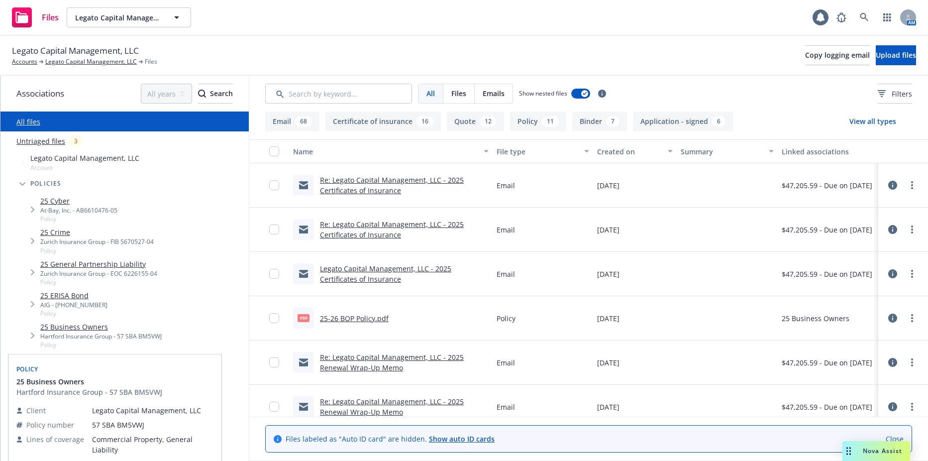
click at [85, 326] on link "25 Business Owners" at bounding box center [100, 326] width 121 height 10
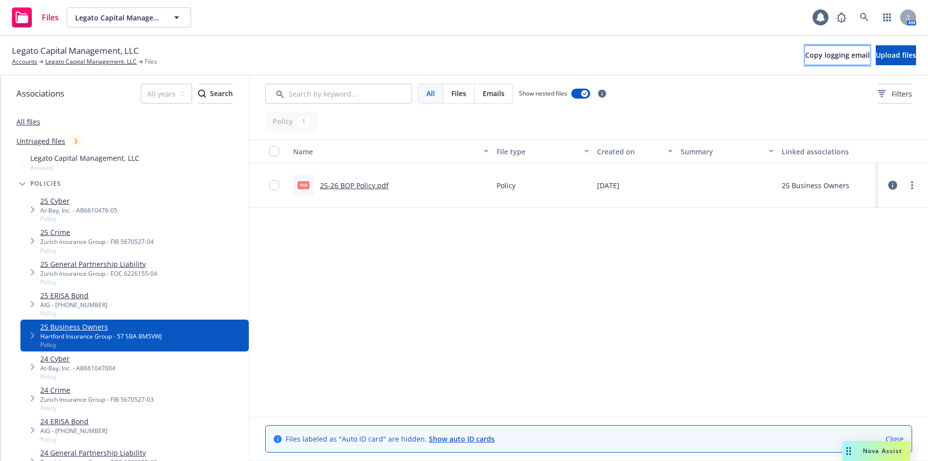
click at [805, 53] on span "Copy logging email" at bounding box center [837, 54] width 65 height 9
